Goal: Check status: Check status

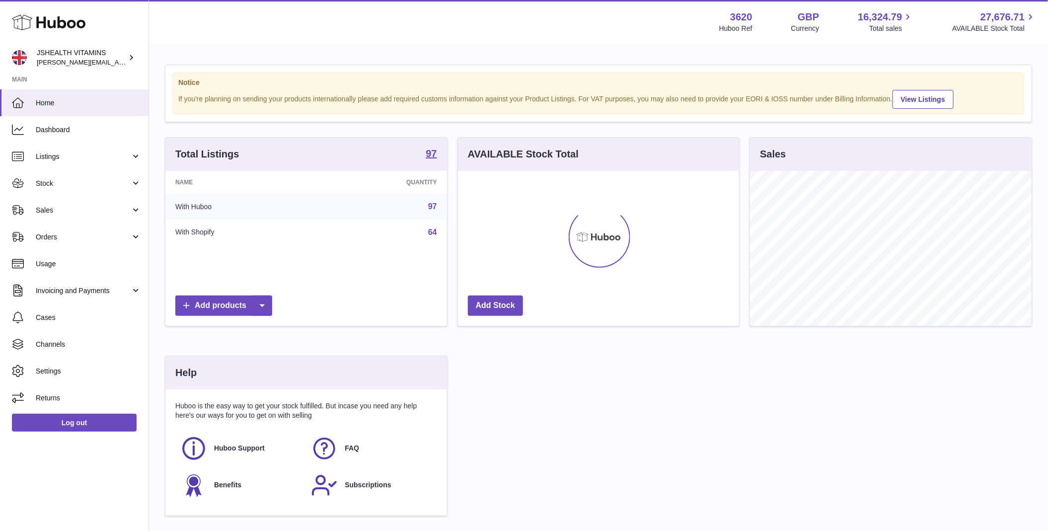
scroll to position [155, 282]
click at [89, 184] on span "Stock" at bounding box center [83, 183] width 95 height 9
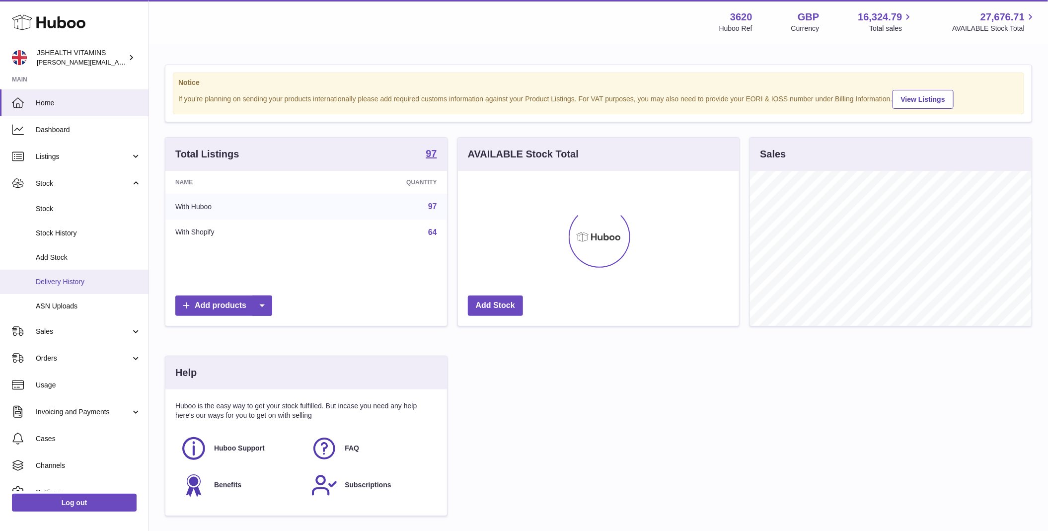
click at [88, 286] on span "Delivery History" at bounding box center [88, 281] width 105 height 9
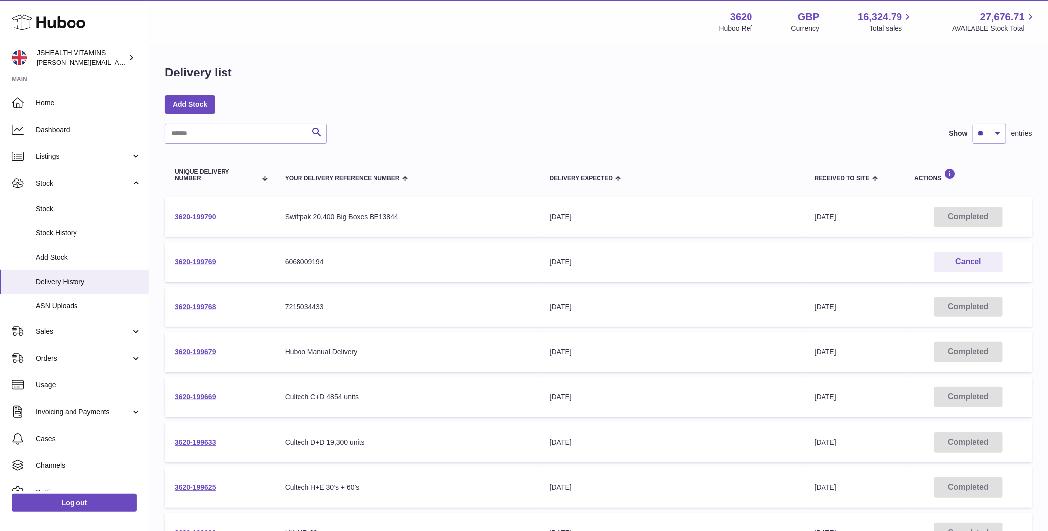
click at [198, 213] on link "3620-199790" at bounding box center [195, 217] width 41 height 8
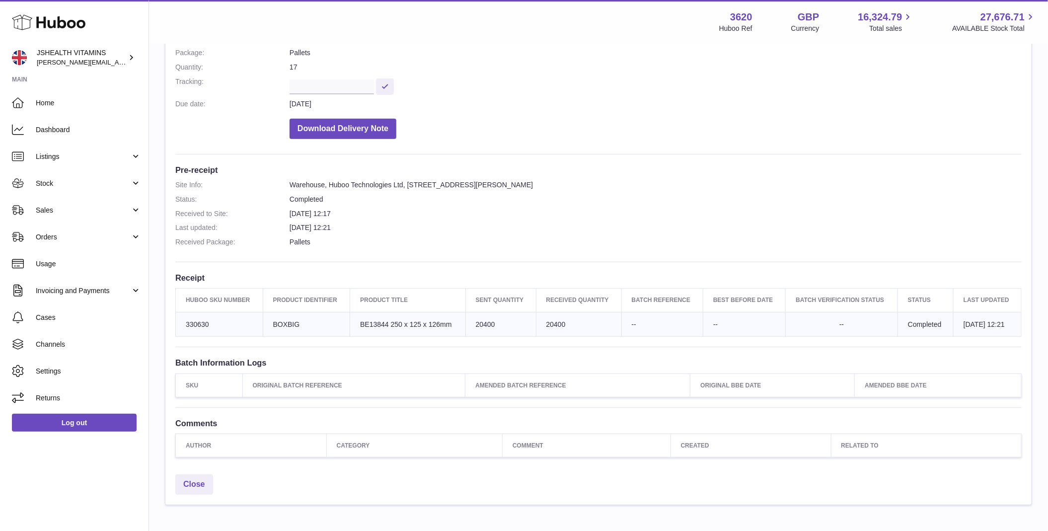
scroll to position [148, 0]
click at [545, 323] on td "20400" at bounding box center [578, 323] width 85 height 25
copy td "20400"
click at [467, 214] on dd "28th Aug 2025 12:17" at bounding box center [655, 213] width 732 height 9
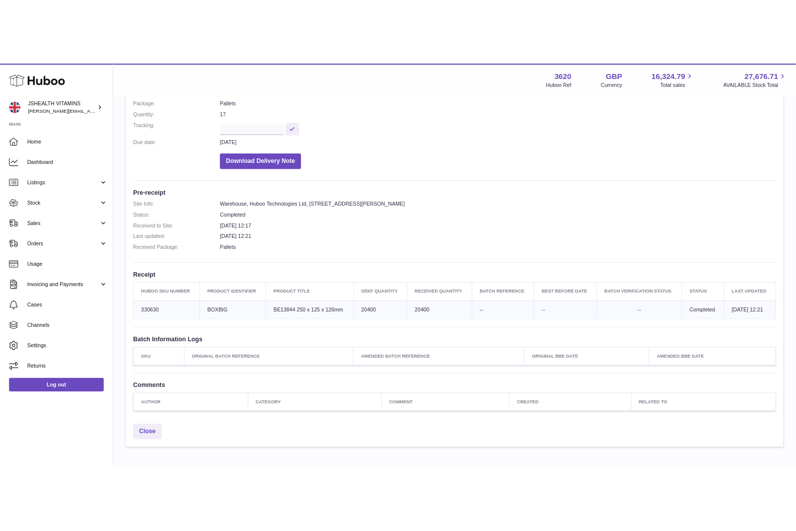
scroll to position [0, 0]
